Goal: Find specific page/section: Find specific page/section

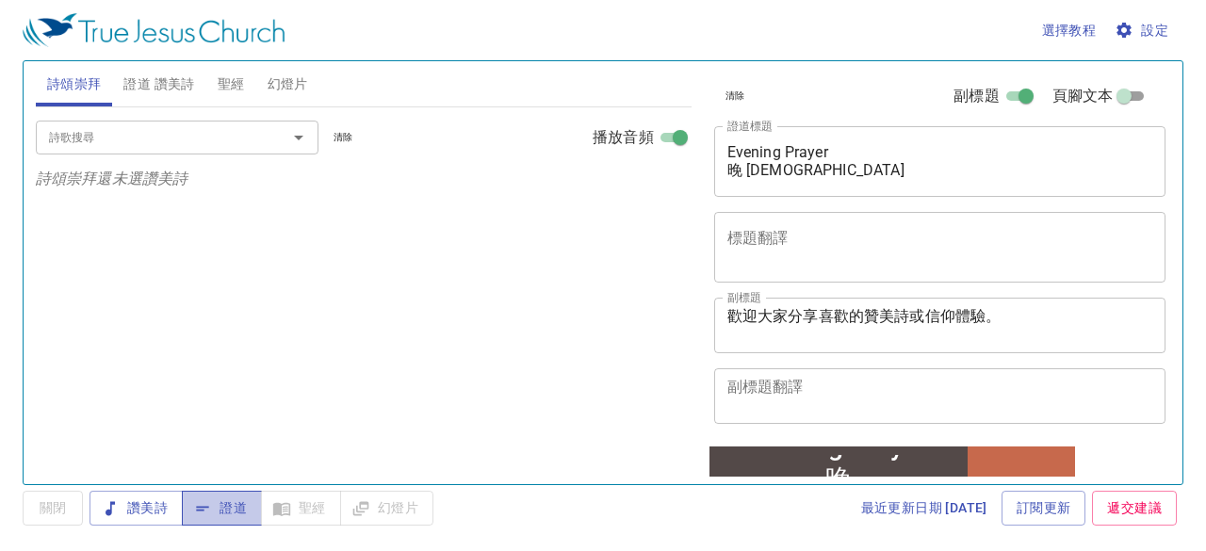
click at [240, 510] on span "證道" at bounding box center [222, 509] width 50 height 24
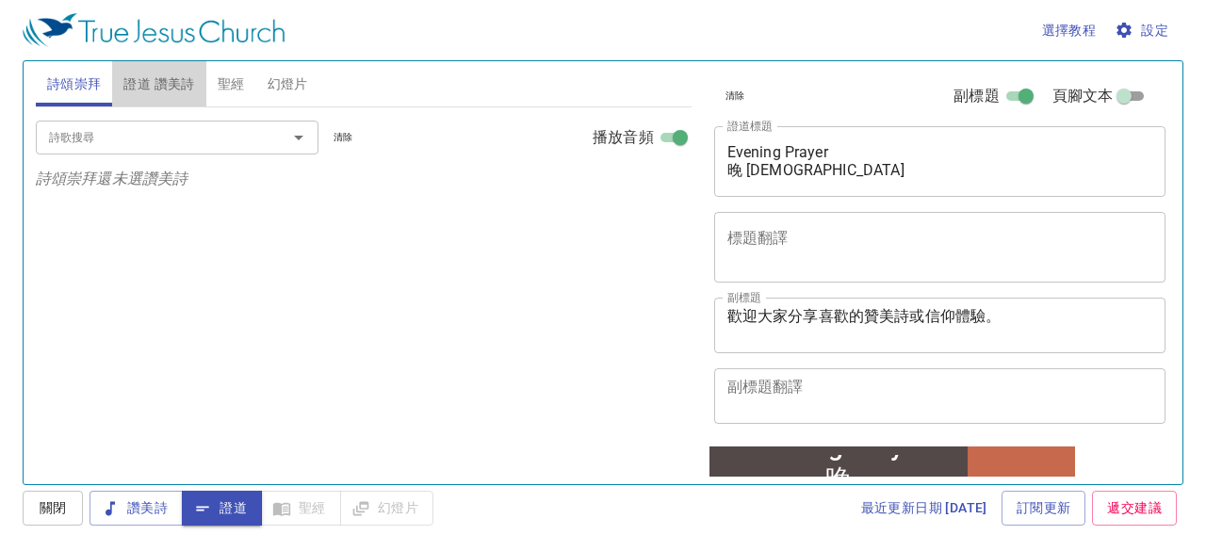
click at [177, 73] on span "證道 讚美詩" at bounding box center [158, 85] width 71 height 24
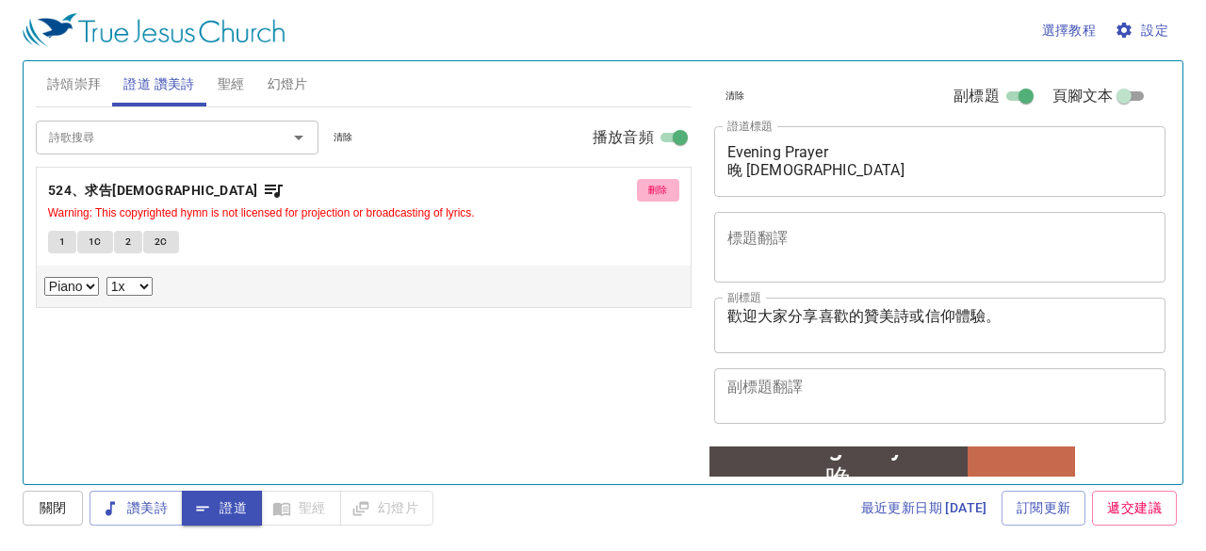
click at [652, 188] on span "刪除" at bounding box center [658, 190] width 20 height 17
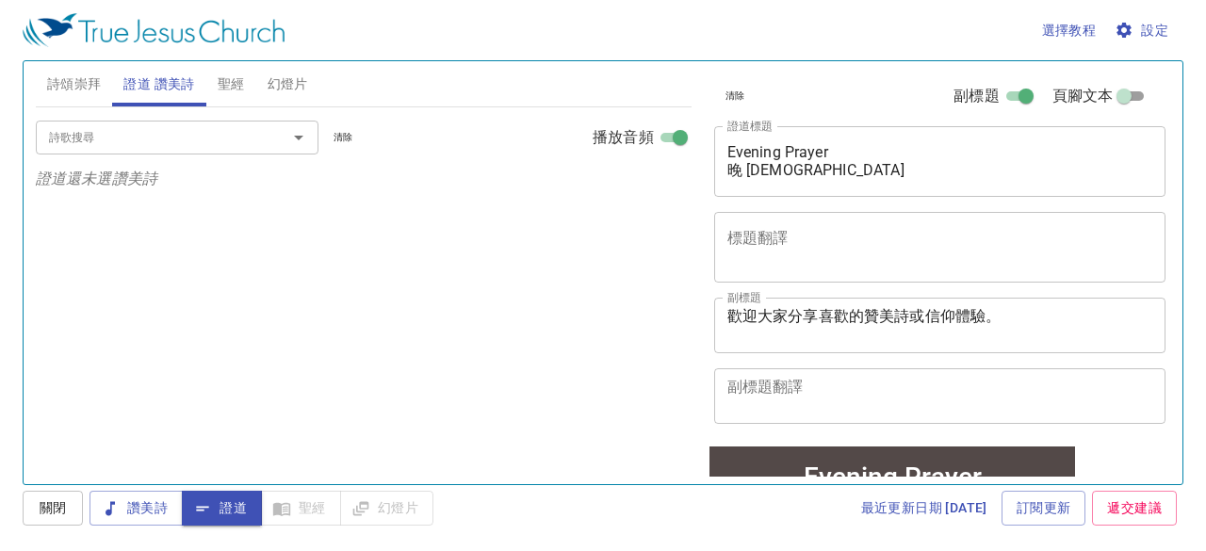
click at [196, 136] on input "詩歌搜尋" at bounding box center [149, 137] width 216 height 22
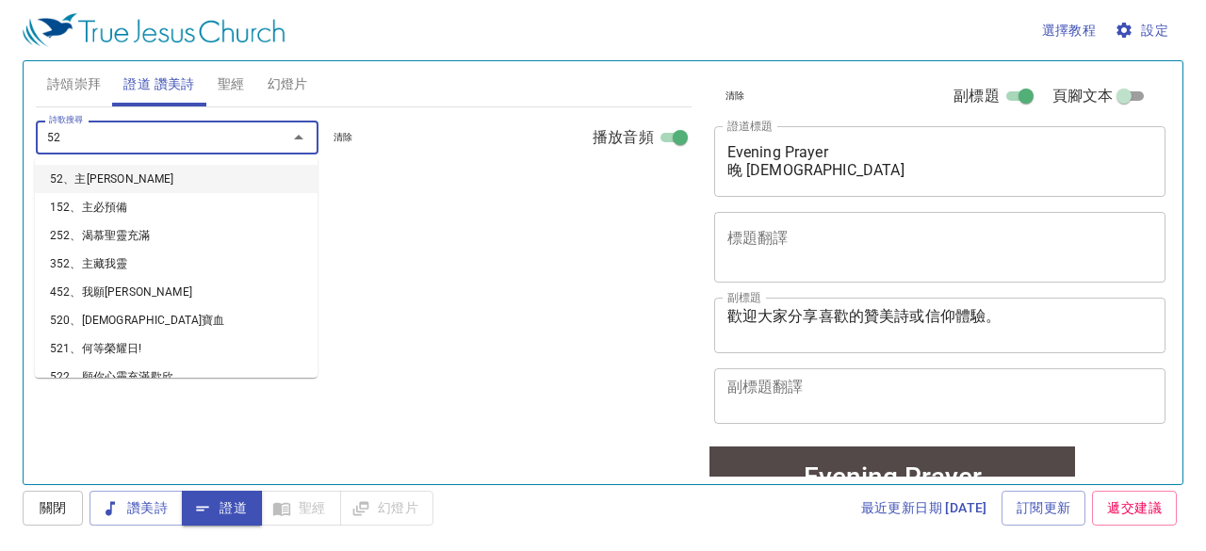
type input "525"
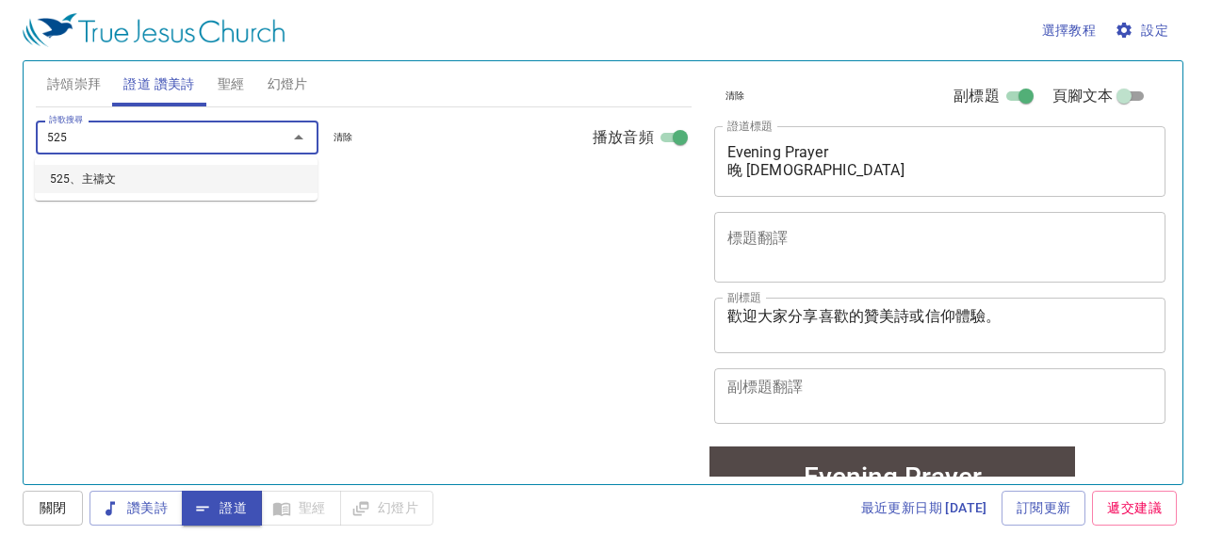
click at [107, 175] on li "525、主禱文" at bounding box center [176, 179] width 283 height 28
select select "1"
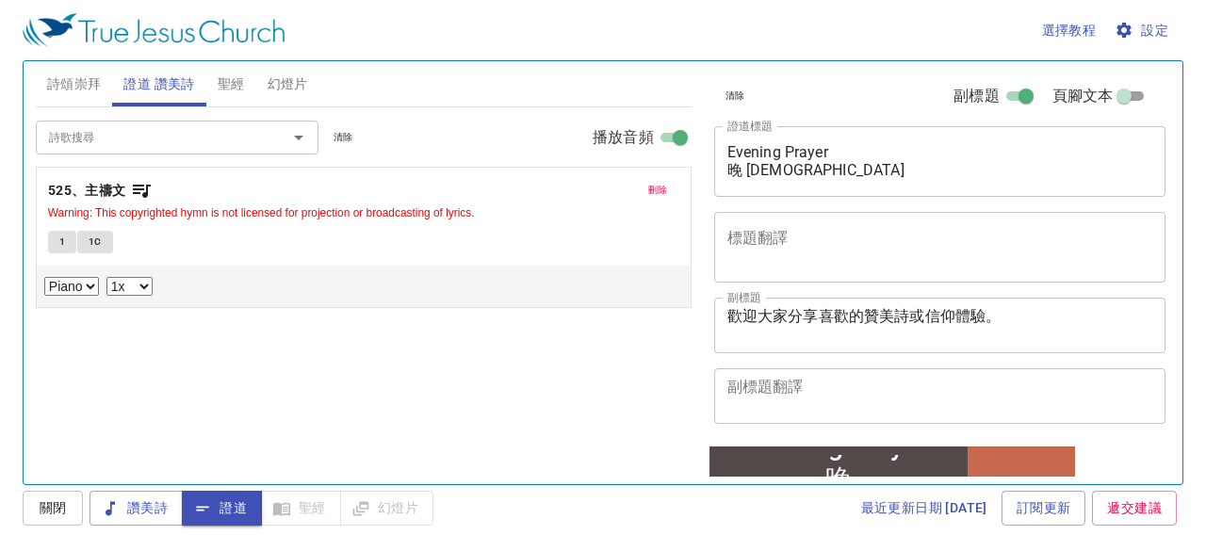
click at [370, 78] on div "詩頌崇拜 證道 讚美詩 聖經 幻燈片" at bounding box center [364, 83] width 656 height 45
